Goal: Information Seeking & Learning: Learn about a topic

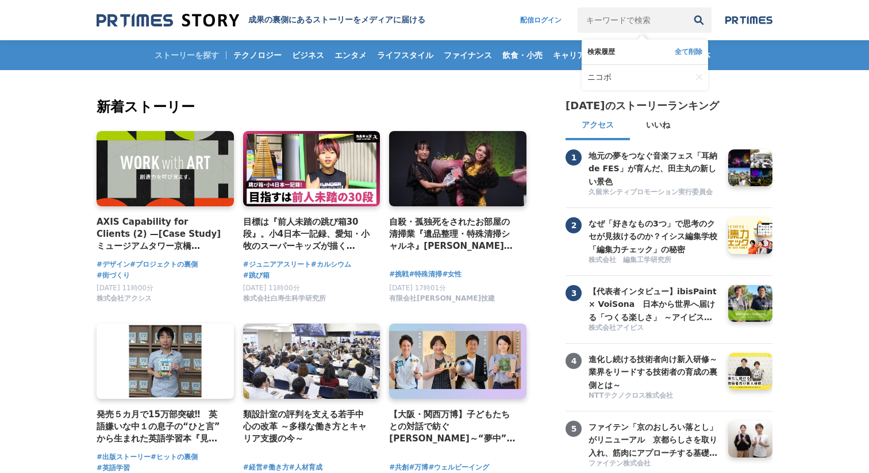
click at [654, 22] on input "キーワードで検索" at bounding box center [631, 19] width 109 height 25
click at [629, 75] on link "ニコボ" at bounding box center [639, 77] width 104 height 25
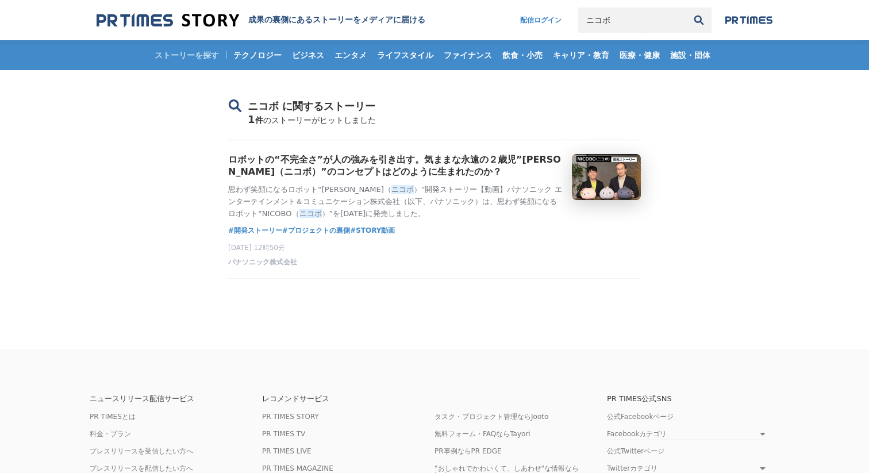
click at [626, 14] on input "ニコボ" at bounding box center [631, 19] width 109 height 25
click at [743, 166] on main "ニコボ に関するストーリー 1 件 のストーリーがヒットしました ロボットの“不完全さ”が人の強みを引き出す。気ままな永遠の２歳児”NICOBO（ニコボ）”の…" at bounding box center [434, 209] width 869 height 279
